Goal: Transaction & Acquisition: Book appointment/travel/reservation

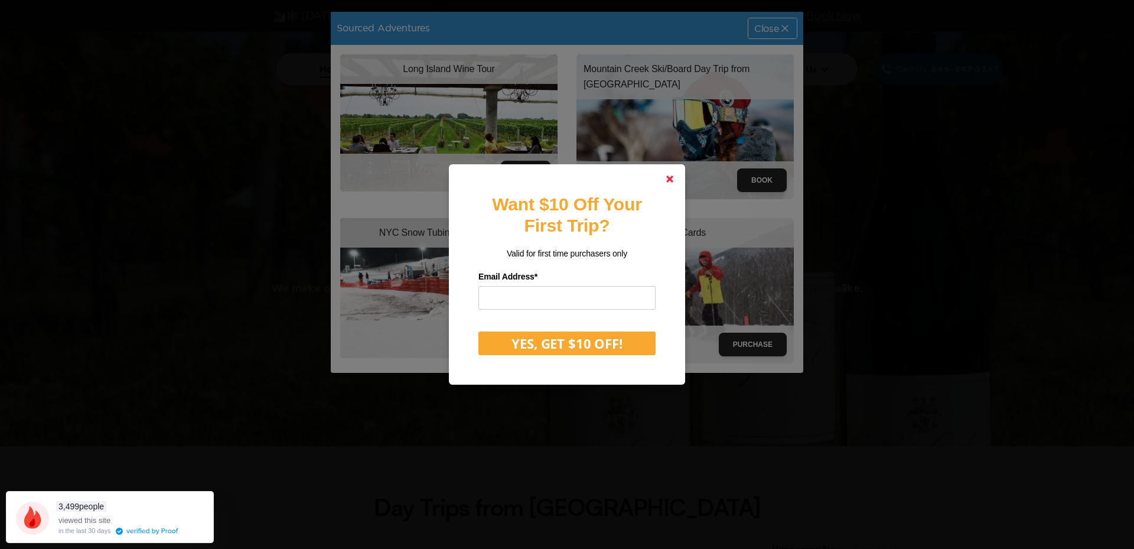
click at [670, 183] on icon at bounding box center [669, 178] width 7 height 7
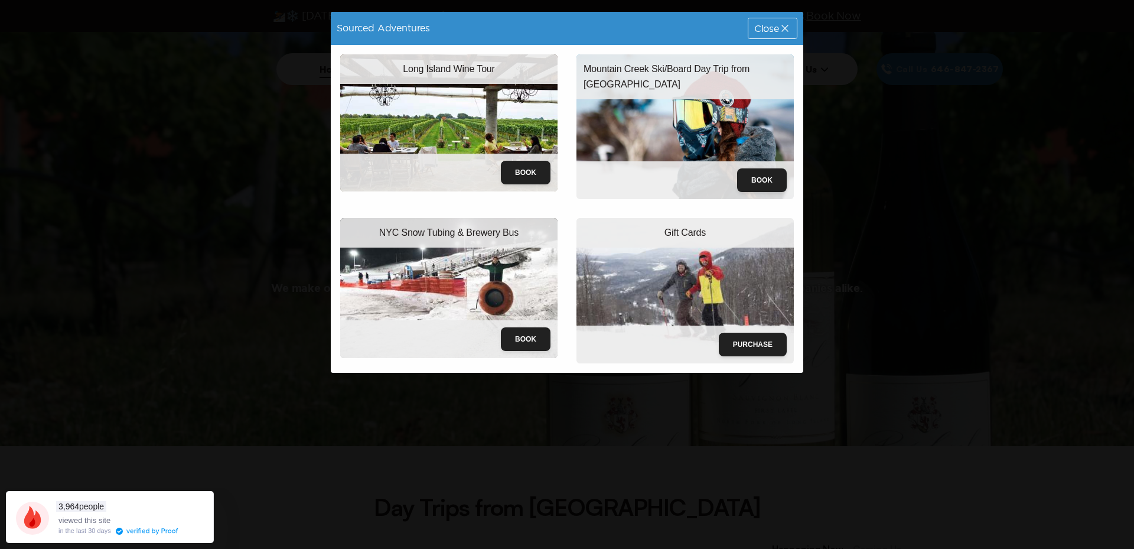
click at [471, 111] on img at bounding box center [448, 122] width 217 height 137
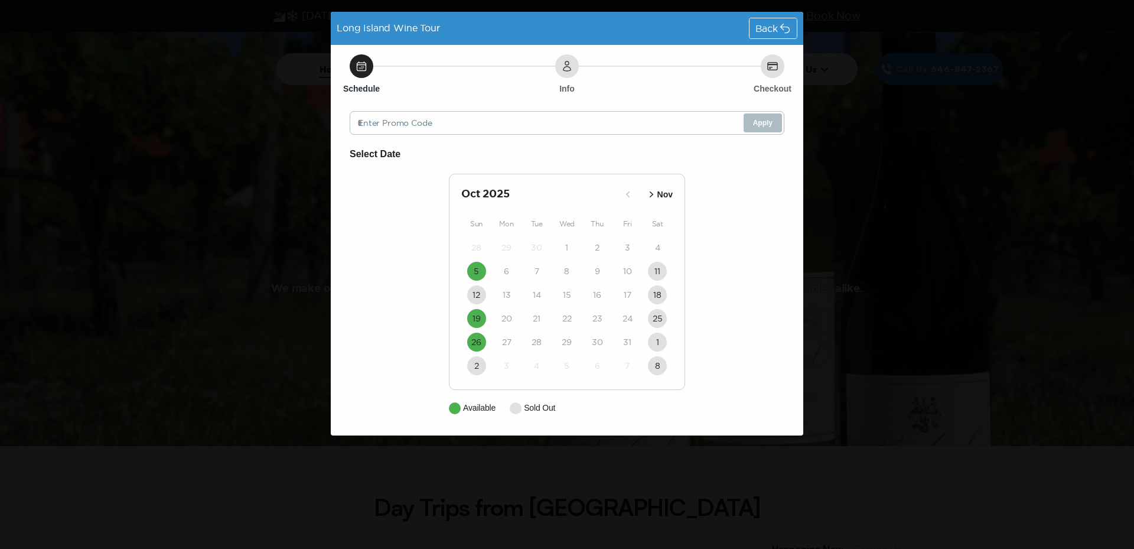
click at [649, 193] on icon "button" at bounding box center [652, 194] width 12 height 12
click at [642, 195] on icon "button" at bounding box center [643, 194] width 12 height 12
click at [777, 30] on span "Back" at bounding box center [766, 28] width 22 height 9
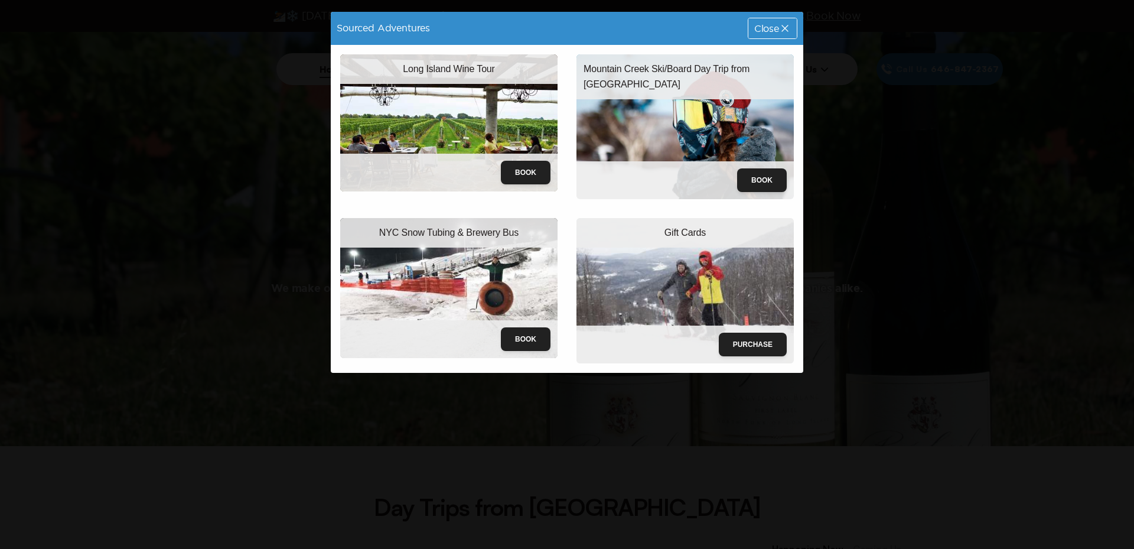
click at [758, 24] on span "Close" at bounding box center [766, 28] width 25 height 9
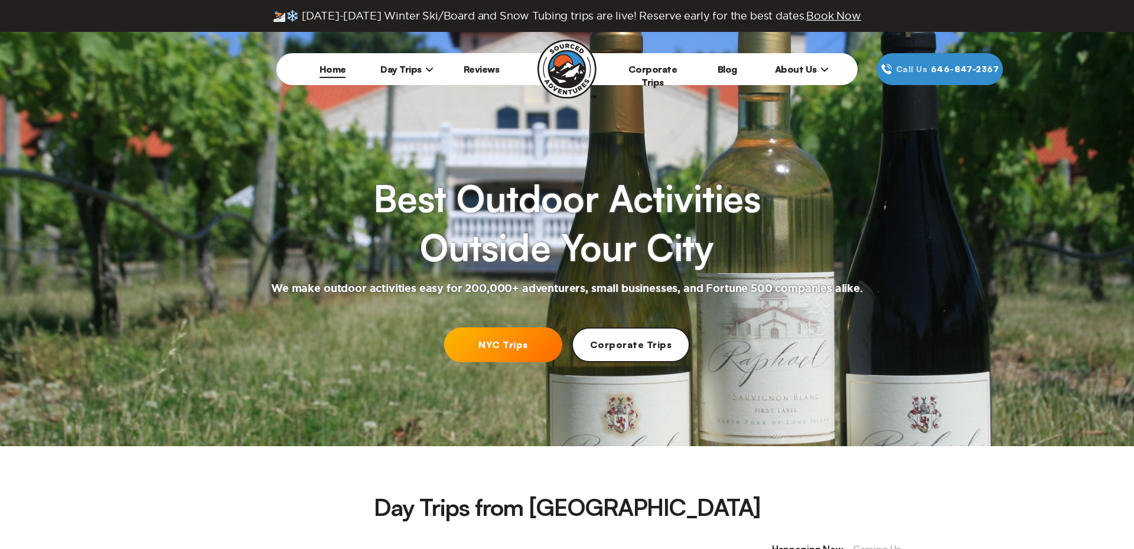
click at [417, 67] on span "Day Trips" at bounding box center [406, 69] width 53 height 12
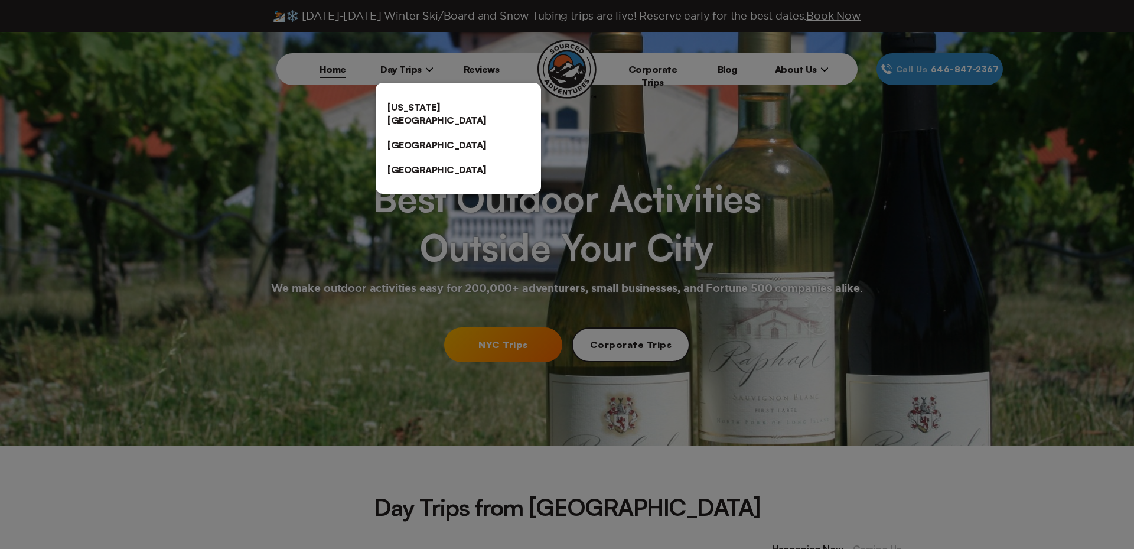
click at [400, 111] on link "[US_STATE][GEOGRAPHIC_DATA]" at bounding box center [458, 113] width 165 height 38
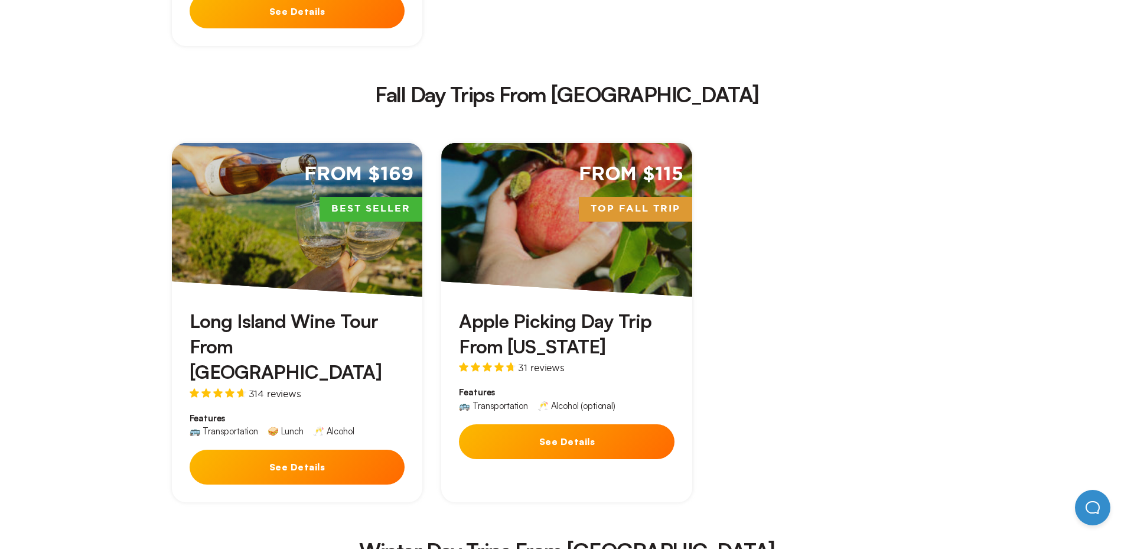
scroll to position [1628, 0]
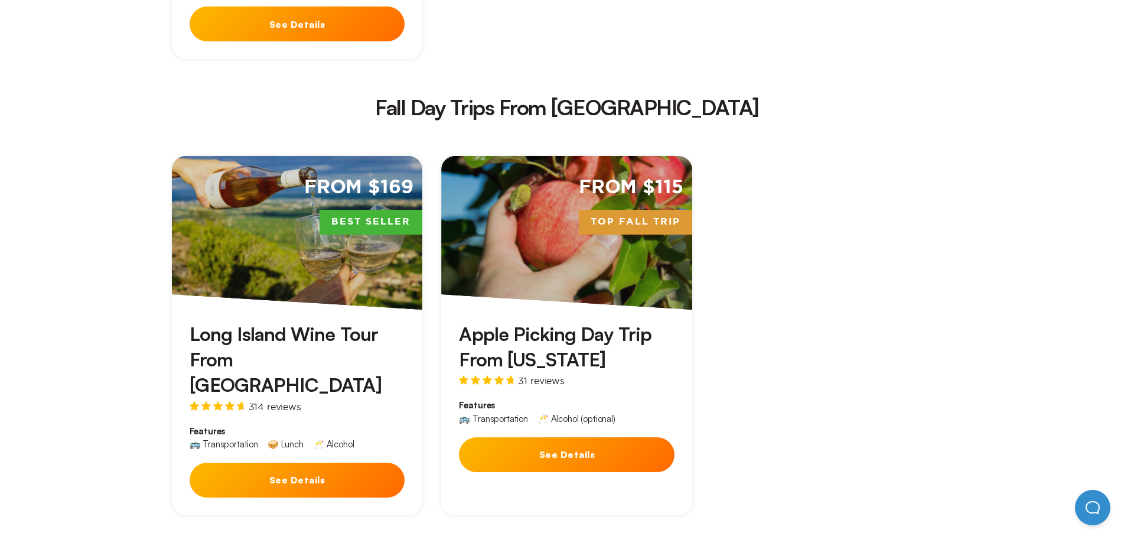
click at [555, 376] on span "31 reviews" at bounding box center [541, 380] width 46 height 9
